Goal: Manage account settings

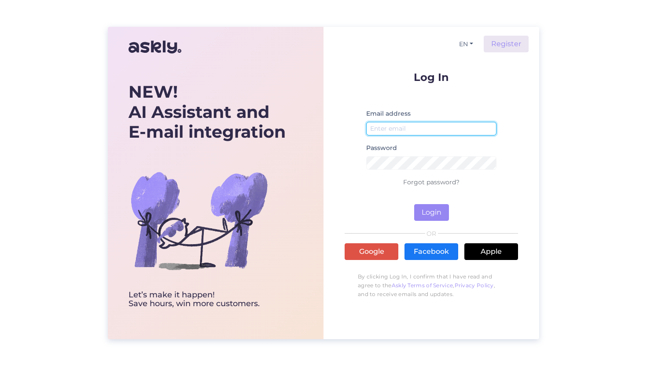
click at [358, 128] on input "email" at bounding box center [431, 129] width 130 height 14
type input "[EMAIL_ADDRESS][DOMAIN_NAME]"
click at [358, 204] on button "Login" at bounding box center [431, 212] width 35 height 17
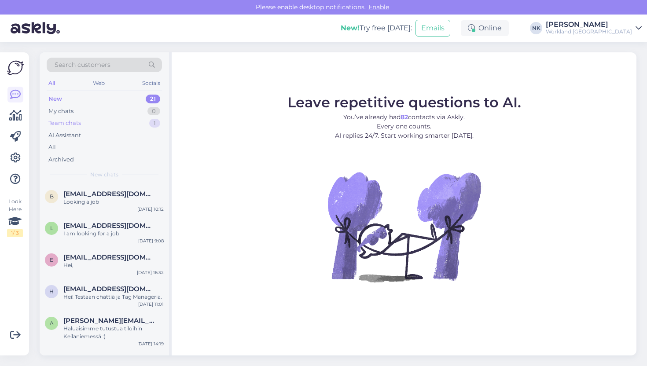
click at [106, 125] on div "Team chats 1" at bounding box center [104, 123] width 115 height 12
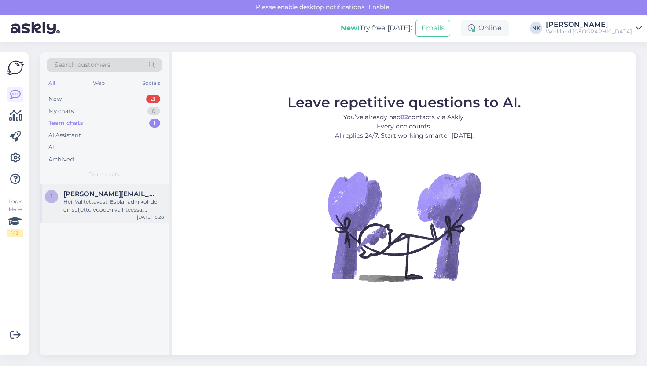
click at [102, 201] on div "Hei! Valitettavasti Esplanadin kohde on suljettu vuoden vaihteessa. Palvelemme …" at bounding box center [113, 206] width 100 height 16
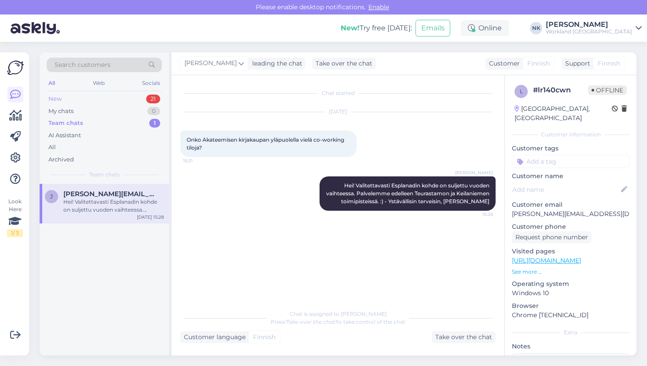
click at [86, 98] on div "New 21" at bounding box center [104, 99] width 115 height 12
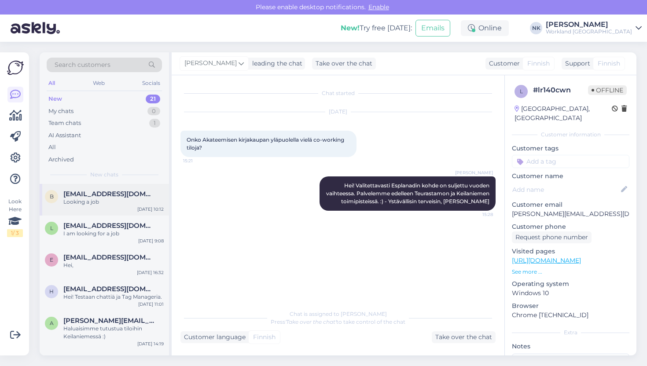
click at [98, 192] on span "[EMAIL_ADDRESS][DOMAIN_NAME]" at bounding box center [109, 194] width 92 height 8
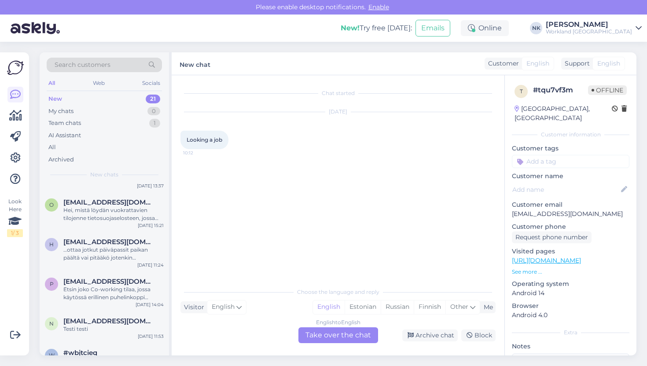
scroll to position [581, 0]
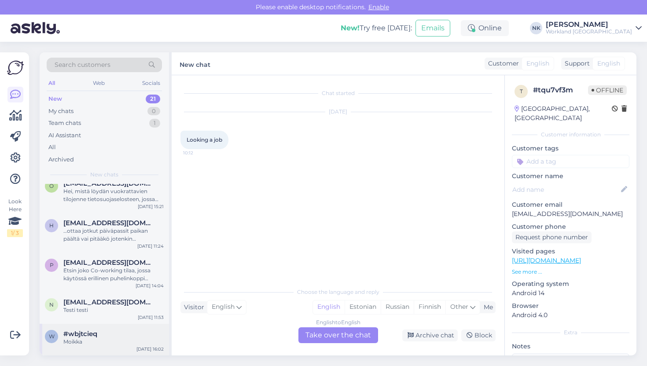
click at [102, 324] on div "#wbjtcieq" at bounding box center [113, 334] width 100 height 8
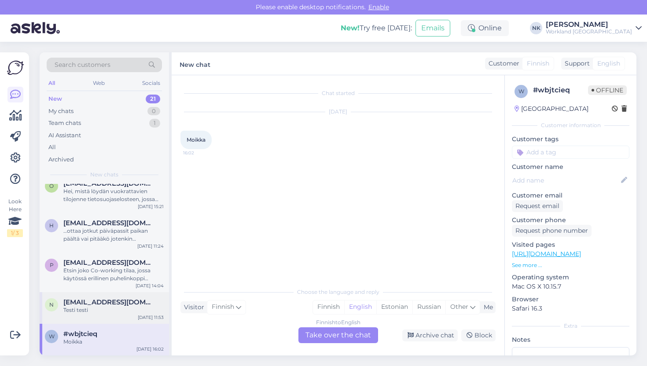
click at [103, 317] on div "n [PERSON_NAME][EMAIL_ADDRESS][DOMAIN_NAME] Testi testi [DATE] 11:53" at bounding box center [104, 308] width 129 height 32
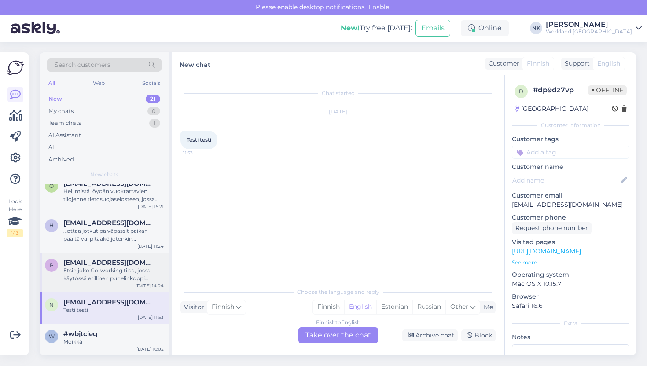
click at [100, 285] on div "P [EMAIL_ADDRESS][DOMAIN_NAME] Etsin joko Co-working tilaa, jossa käytössä eril…" at bounding box center [104, 273] width 129 height 40
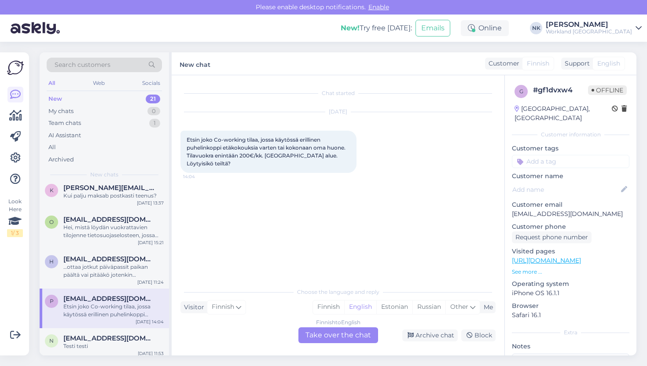
scroll to position [544, 0]
click at [99, 277] on div "…ottaa jotkut päiväpassit paikan päältä vai pitääkö jotenkin ilmoittautua tai o…" at bounding box center [113, 273] width 100 height 16
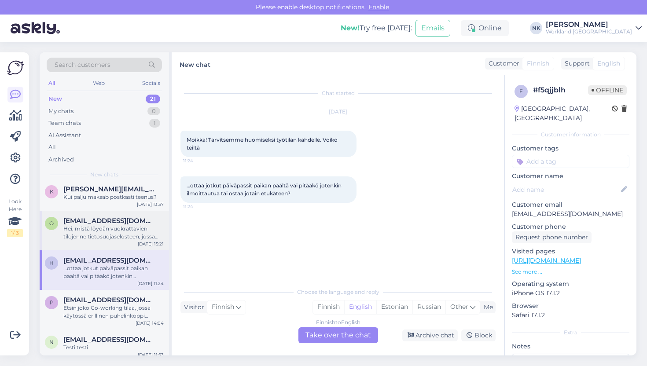
click at [121, 237] on div "Hei, mistä löydän vuokrattavien tilojenne tietosuojaselosteen, jossa otetaan ka…" at bounding box center [113, 233] width 100 height 16
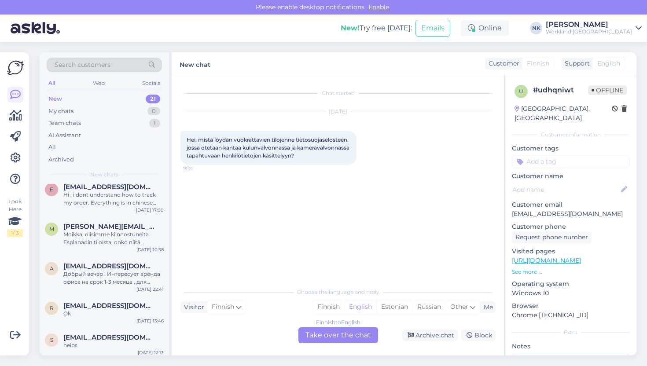
scroll to position [363, 0]
click at [98, 275] on div "Добрый вечер ! Интересует аренда офиса на срок 1-3 месяца , для одного человека…" at bounding box center [113, 279] width 100 height 16
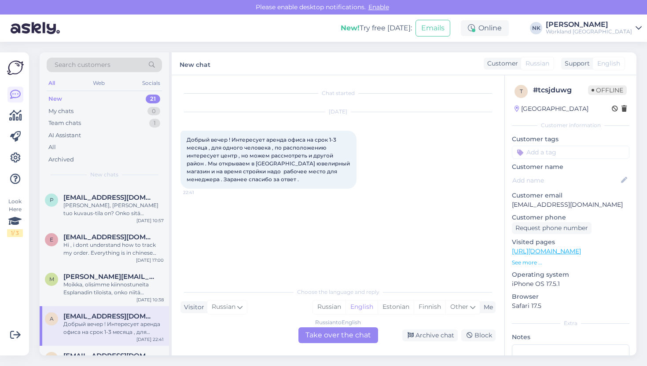
scroll to position [309, 0]
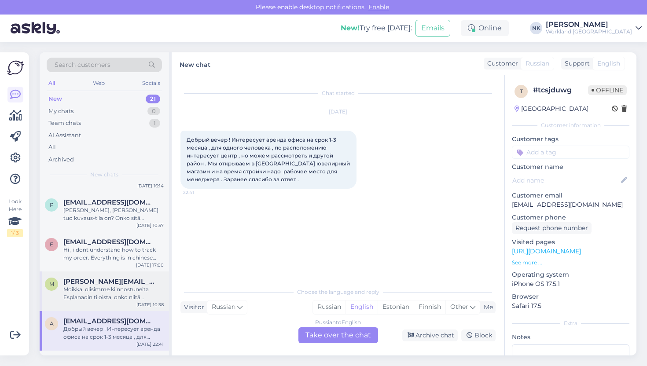
click at [94, 287] on div "Moikka, olisimme kiinnostuneita Esplanadin tiloista, onko niitä mahdollista tul…" at bounding box center [113, 294] width 100 height 16
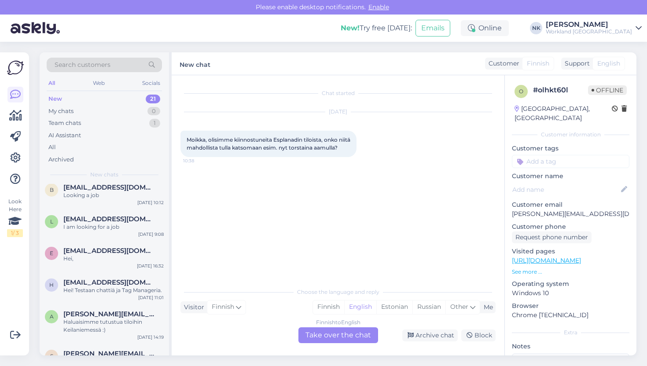
scroll to position [0, 0]
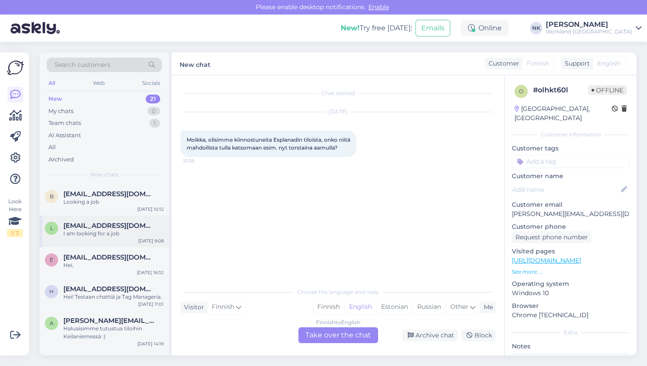
click at [97, 241] on div "l [EMAIL_ADDRESS][DOMAIN_NAME] I am looking for a job [DATE] 9:08" at bounding box center [104, 232] width 129 height 32
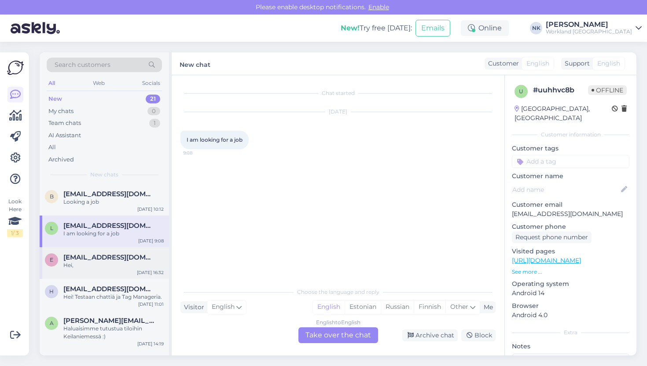
click at [95, 269] on div "e [EMAIL_ADDRESS][DOMAIN_NAME] Hei, [DATE] 16:32" at bounding box center [104, 263] width 129 height 32
click at [96, 237] on div "I am looking for a job" at bounding box center [113, 234] width 100 height 8
click at [97, 204] on div "Looking a job" at bounding box center [113, 202] width 100 height 8
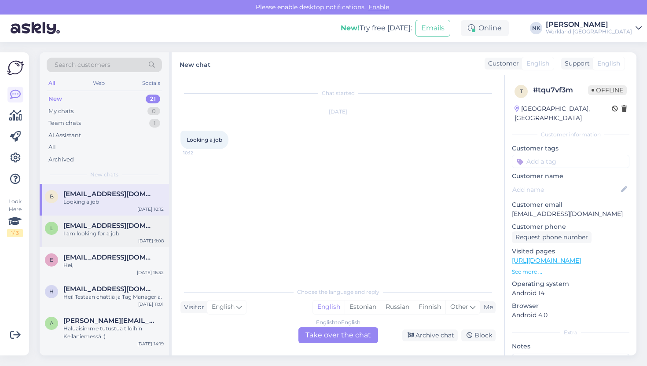
click at [97, 230] on div "I am looking for a job" at bounding box center [113, 234] width 100 height 8
click at [99, 208] on div "b [EMAIL_ADDRESS][DOMAIN_NAME] Looking a job [DATE] 10:12" at bounding box center [104, 200] width 129 height 32
click at [16, 224] on icon at bounding box center [14, 221] width 13 height 16
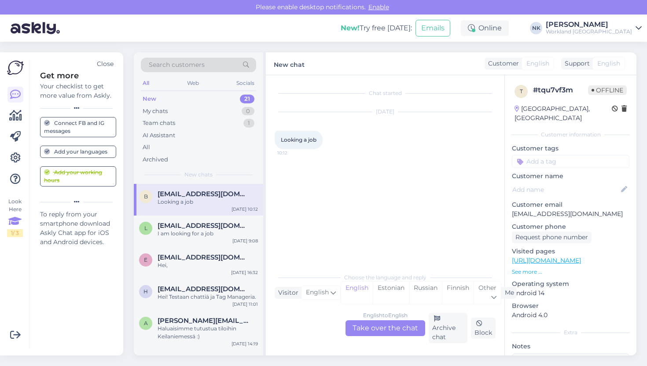
click at [75, 152] on div "Add your languages" at bounding box center [75, 152] width 63 height 8
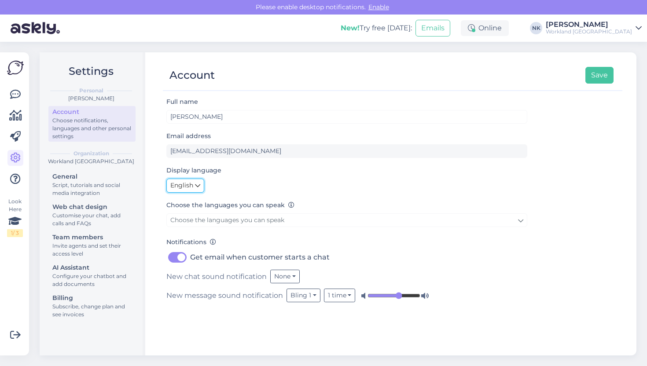
click at [195, 185] on link "English" at bounding box center [185, 186] width 38 height 14
click at [233, 180] on div "English Eesti Polski" at bounding box center [346, 186] width 361 height 14
click at [290, 277] on button "None" at bounding box center [284, 277] width 29 height 14
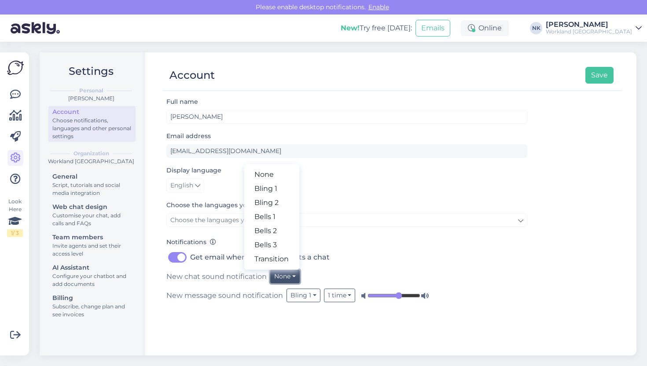
click at [290, 277] on button "None" at bounding box center [284, 277] width 29 height 14
click at [15, 223] on icon at bounding box center [14, 221] width 13 height 16
